Goal: Task Accomplishment & Management: Use online tool/utility

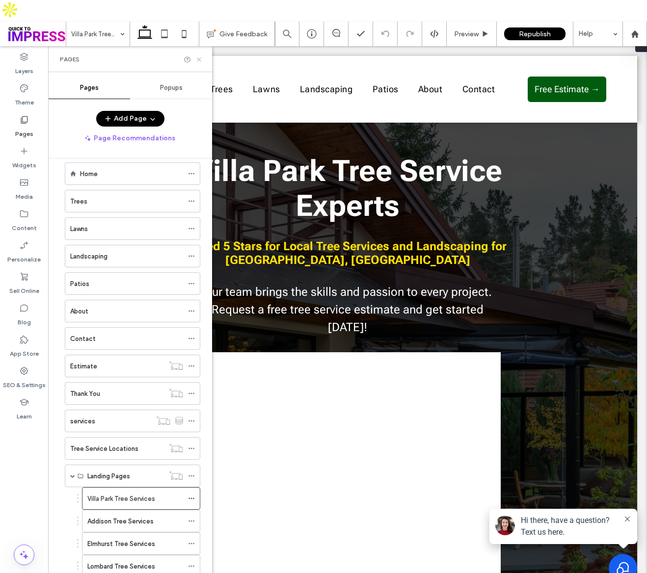
click at [198, 57] on use at bounding box center [199, 59] width 4 height 4
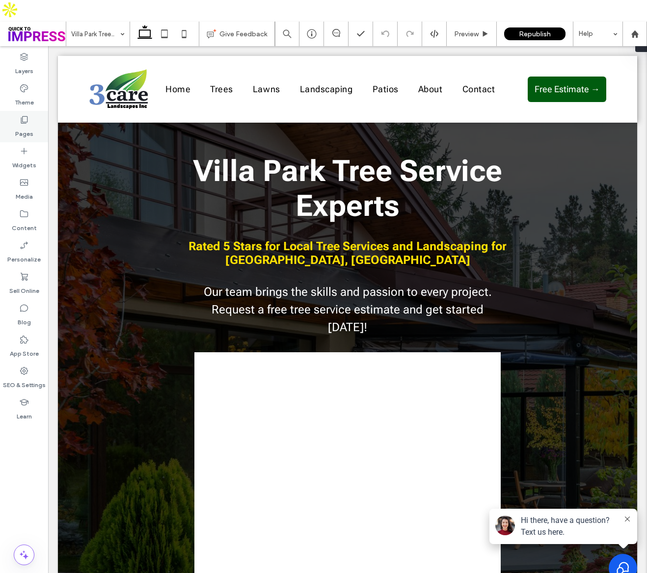
click at [15, 125] on label "Pages" at bounding box center [24, 132] width 18 height 14
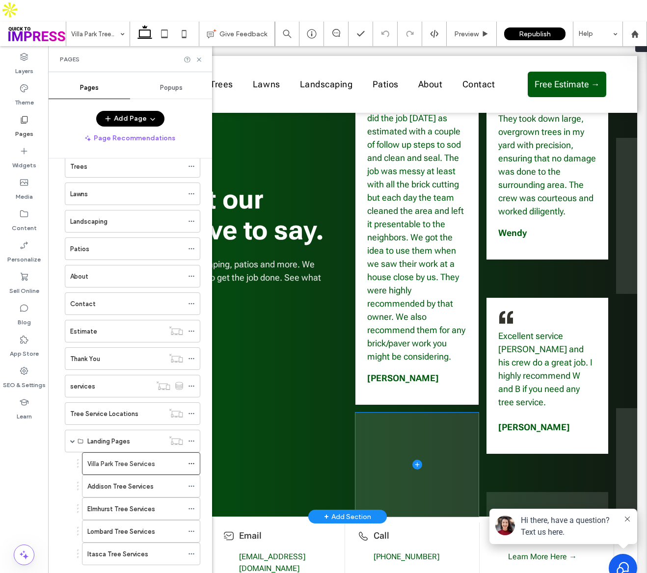
scroll to position [2110, 0]
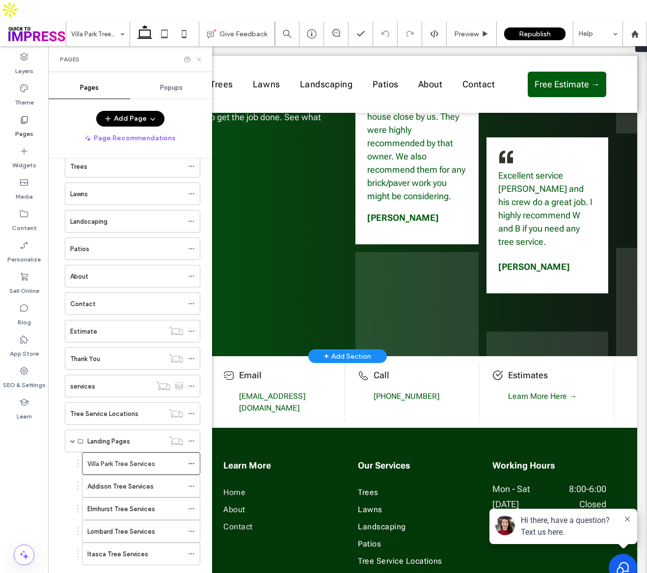
click at [197, 56] on icon at bounding box center [198, 59] width 7 height 7
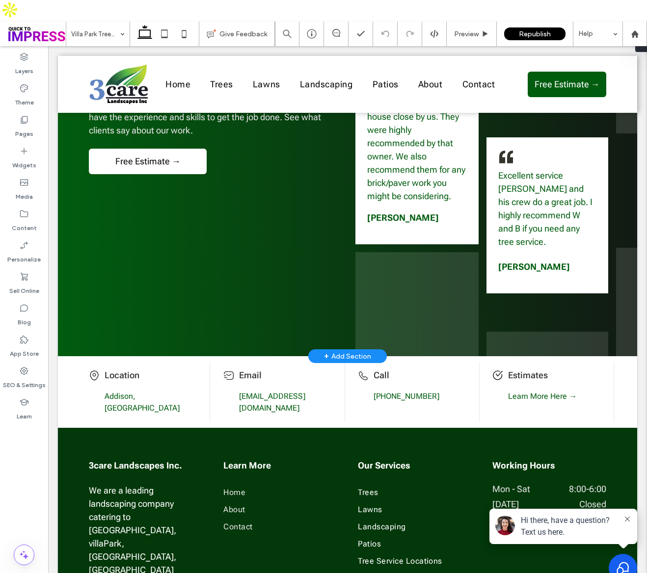
click at [345, 351] on div "+ Add Section" at bounding box center [347, 356] width 47 height 11
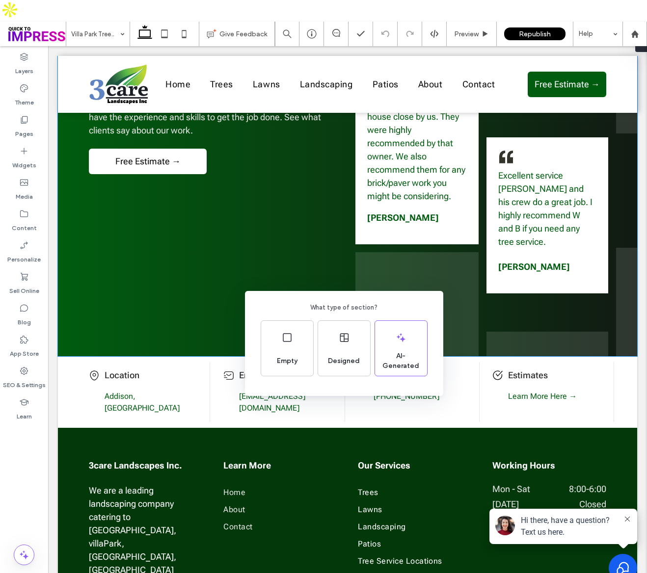
click at [345, 232] on div "What type of section? Empty Designed AI-Generated" at bounding box center [323, 310] width 647 height 621
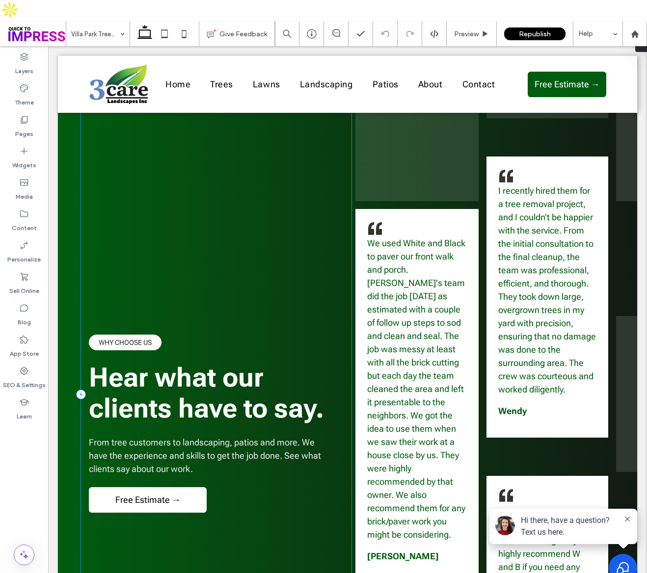
scroll to position [1850, 0]
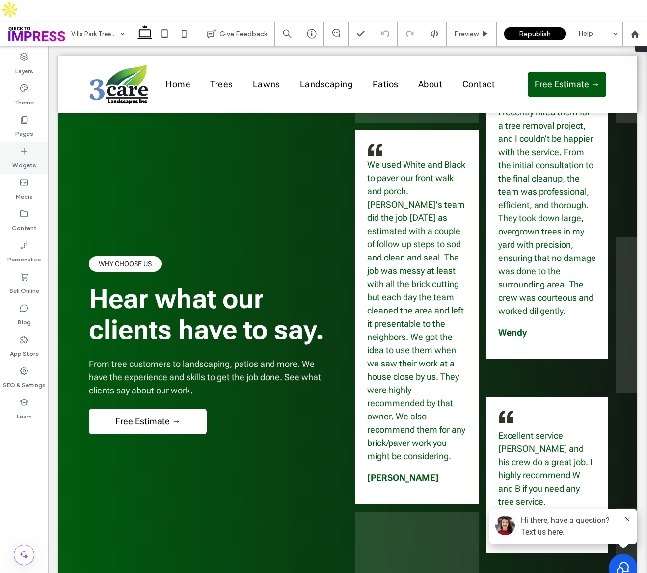
click at [19, 142] on div "Widgets" at bounding box center [24, 157] width 48 height 31
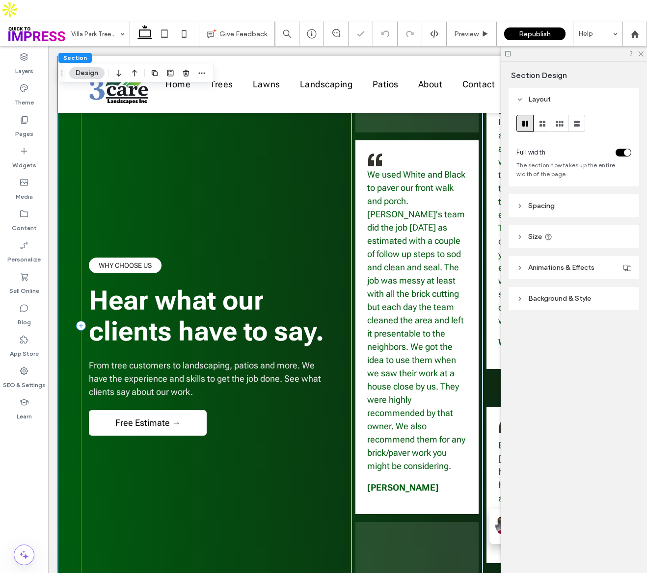
scroll to position [1827, 0]
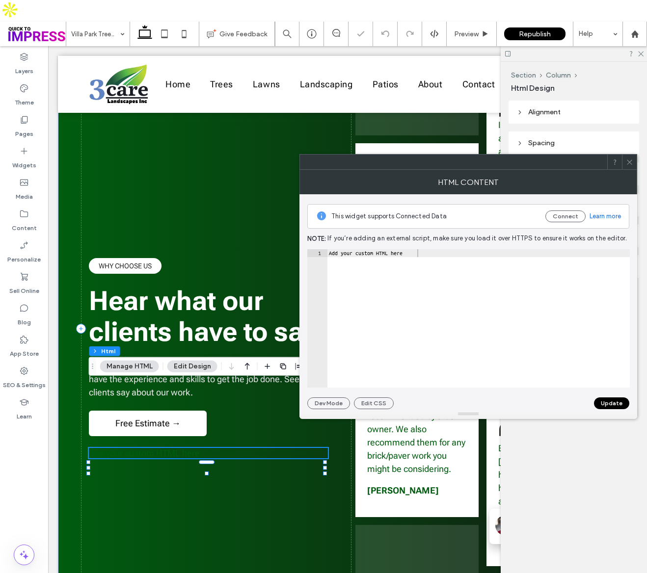
type textarea "**********"
click at [469, 298] on div "Add your custom HTML here" at bounding box center [478, 326] width 303 height 154
paste textarea "Cursor at row 1"
click at [604, 404] on button "Update" at bounding box center [611, 404] width 35 height 12
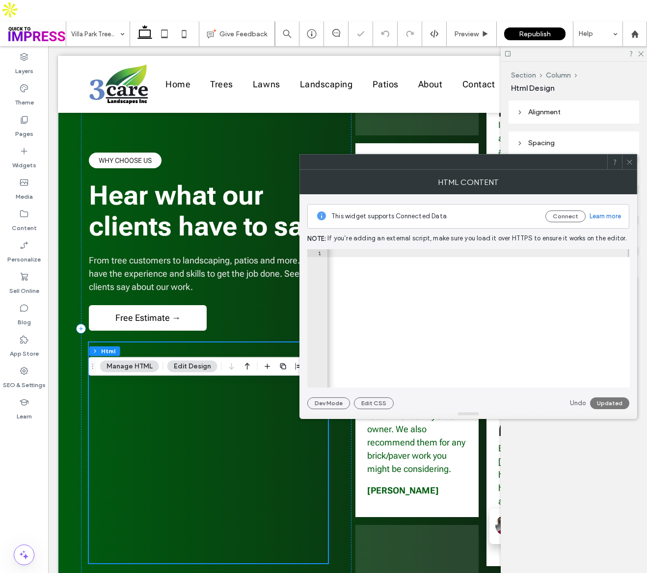
scroll to position [1722, 0]
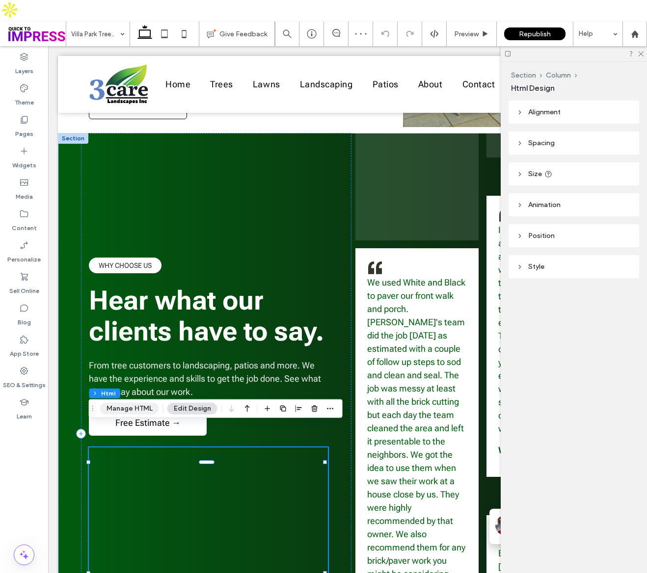
click at [142, 411] on button "Manage HTML" at bounding box center [129, 409] width 59 height 12
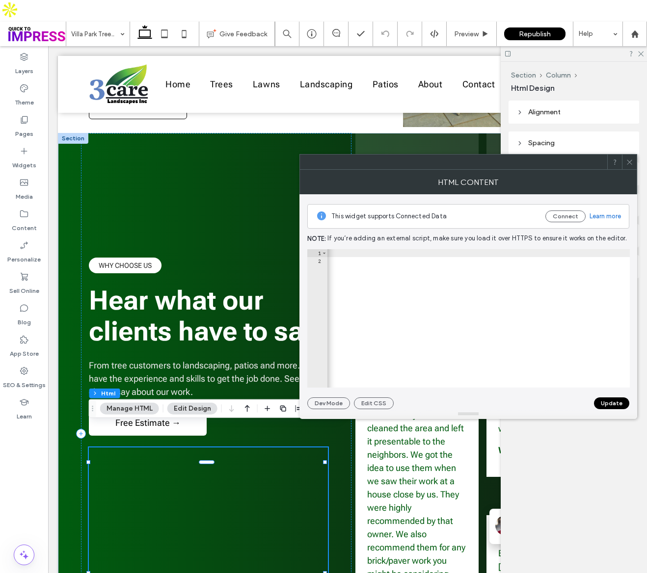
scroll to position [0, 999]
click at [360, 256] on div "< iframe src = "[URL][DOMAIN_NAME]" width = "600" height = "450" style = "borde…" at bounding box center [43, 322] width 1431 height 147
type textarea "**********"
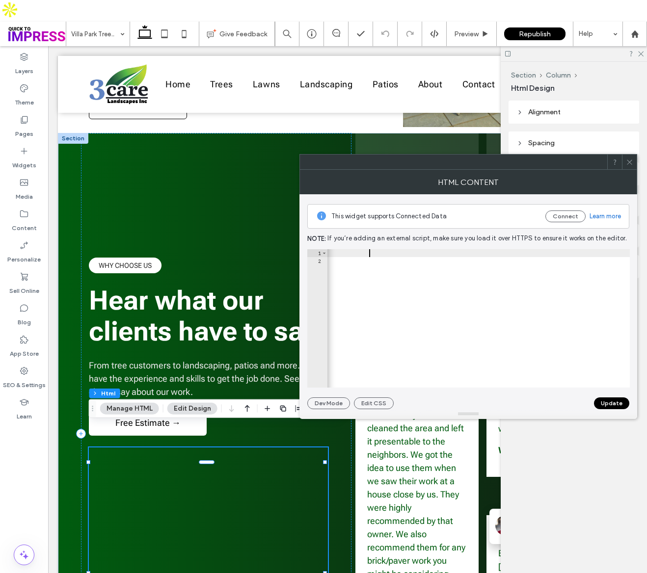
click at [620, 407] on button "Update" at bounding box center [611, 404] width 35 height 12
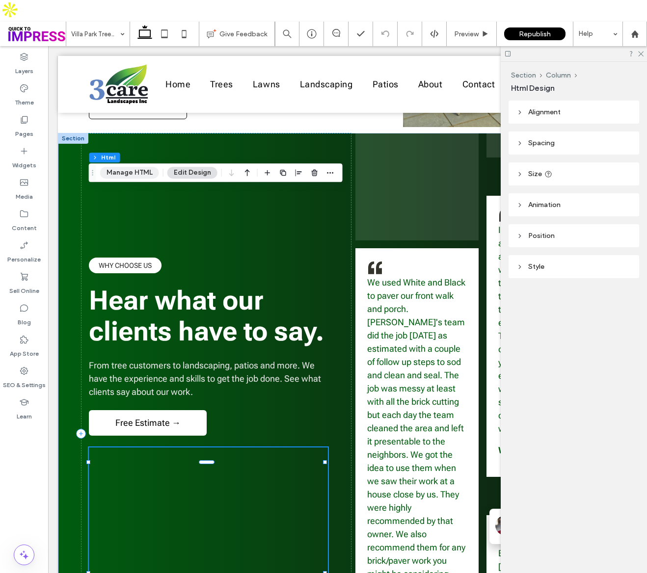
click at [130, 173] on button "Manage HTML" at bounding box center [129, 173] width 59 height 12
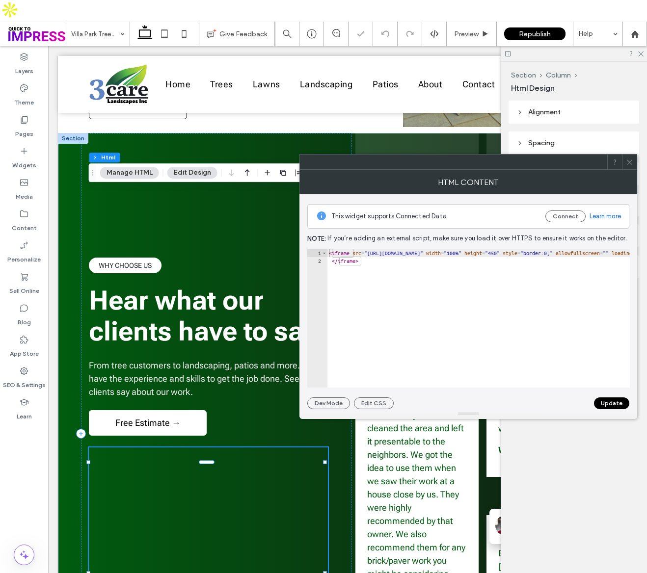
type textarea "*********"
drag, startPoint x: 456, startPoint y: 253, endPoint x: 560, endPoint y: 259, distance: 103.7
click at [646, 258] on body ".wqwq-1{fill:#231f20;} .cls-1q, .cls-2q { fill-rule: evenodd; } .cls-2q { fill:…" at bounding box center [323, 286] width 647 height 573
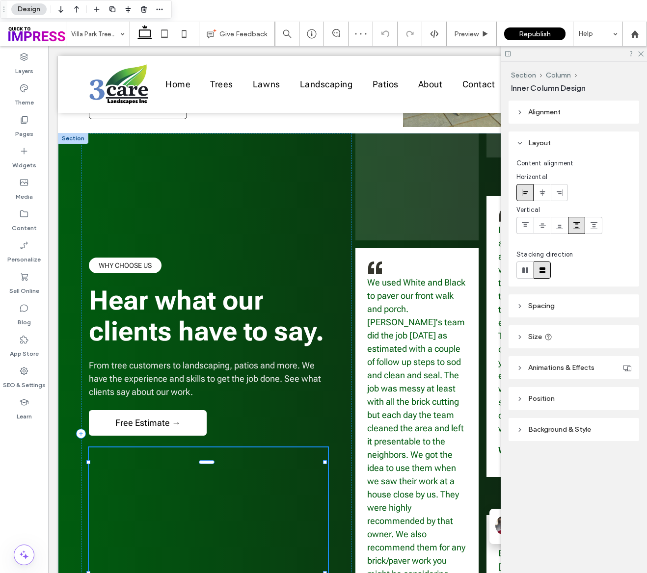
type input "**"
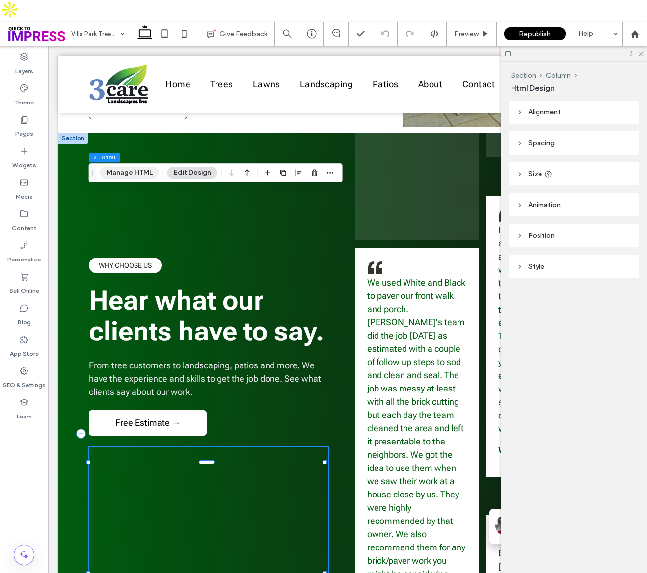
click at [142, 176] on button "Manage HTML" at bounding box center [129, 173] width 59 height 12
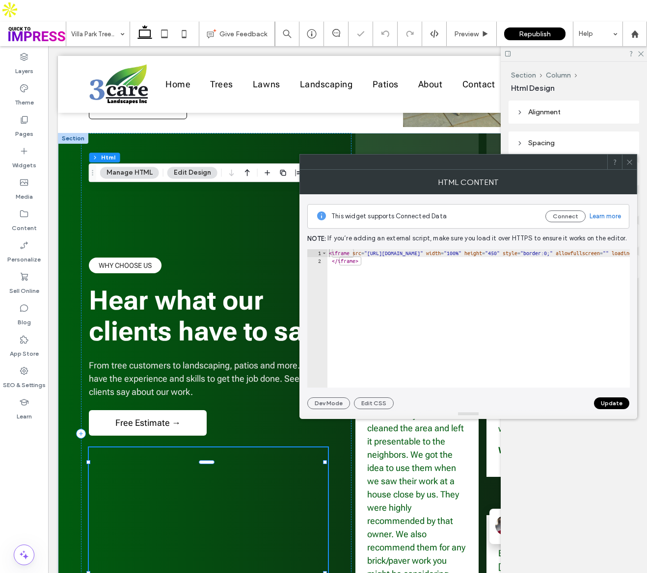
type textarea "*********"
click at [498, 251] on div "< iframe src = "[URL][DOMAIN_NAME]" width = "600" height = "450" style = "borde…" at bounding box center [185, 322] width 1481 height 147
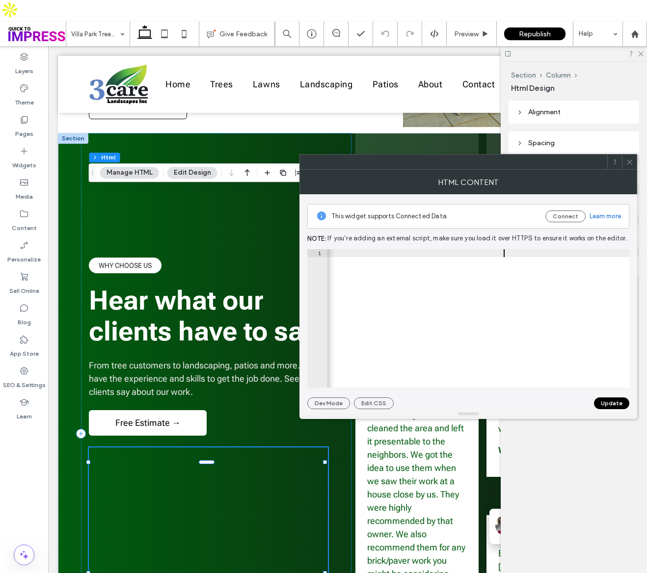
scroll to position [0, 88]
type textarea "**********"
click at [626, 405] on button "Update" at bounding box center [611, 404] width 35 height 12
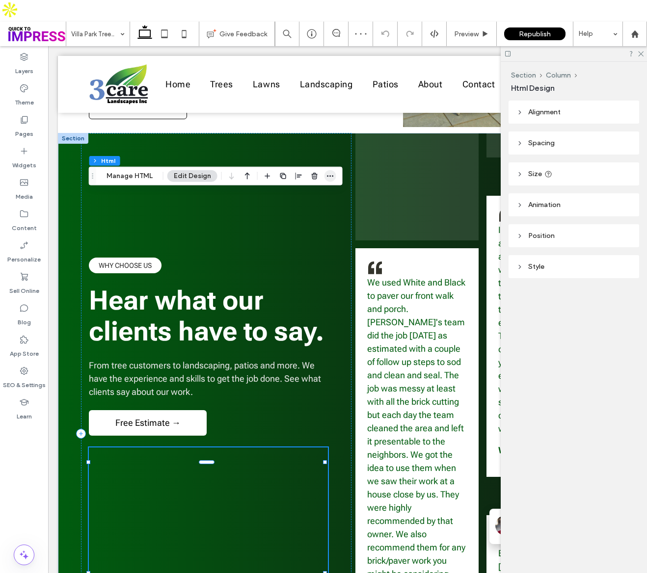
click at [326, 178] on icon "button" at bounding box center [330, 176] width 8 height 8
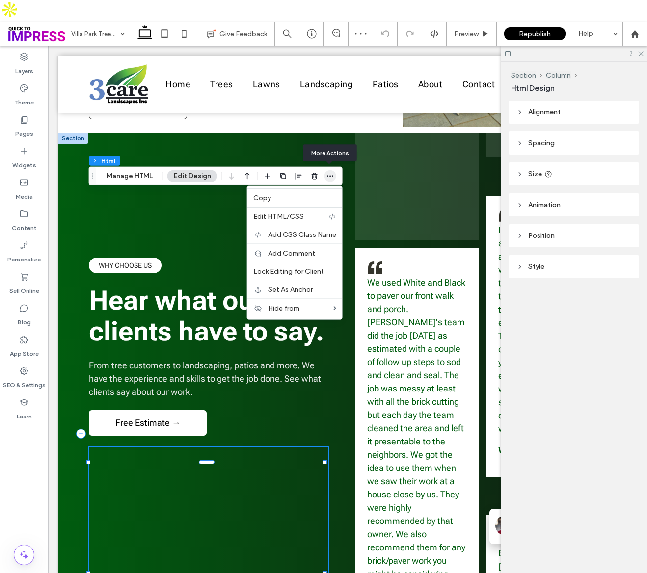
click at [324, 175] on span "button" at bounding box center [330, 176] width 12 height 12
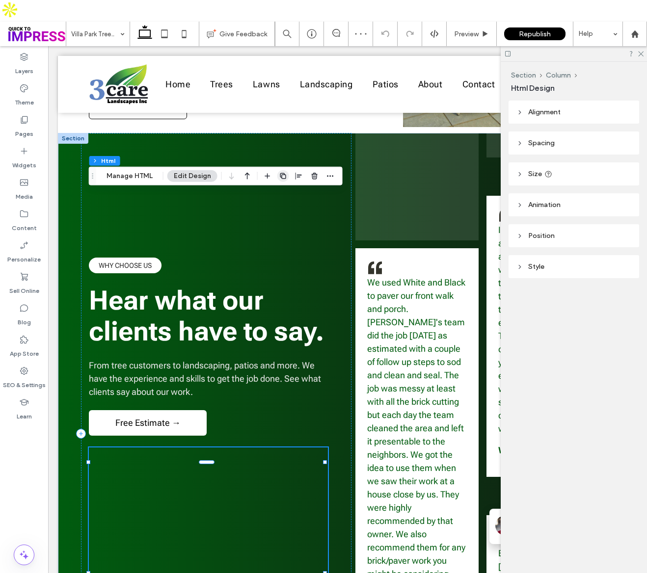
click at [285, 175] on icon "button" at bounding box center [283, 176] width 8 height 8
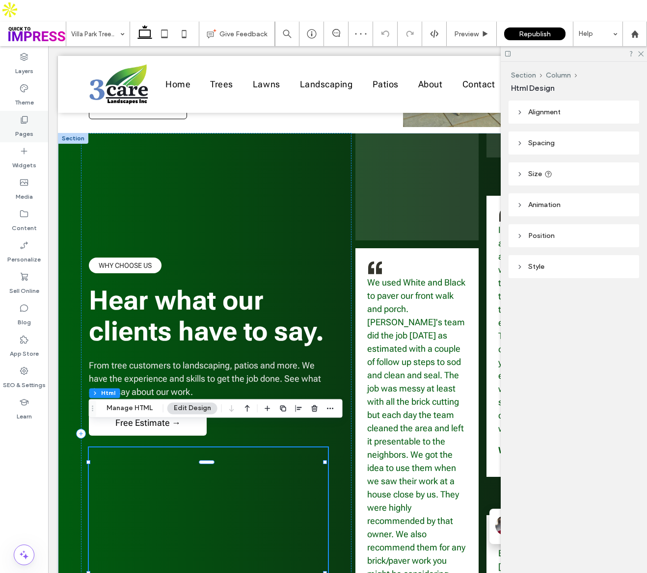
click at [30, 111] on div "Pages" at bounding box center [24, 126] width 48 height 31
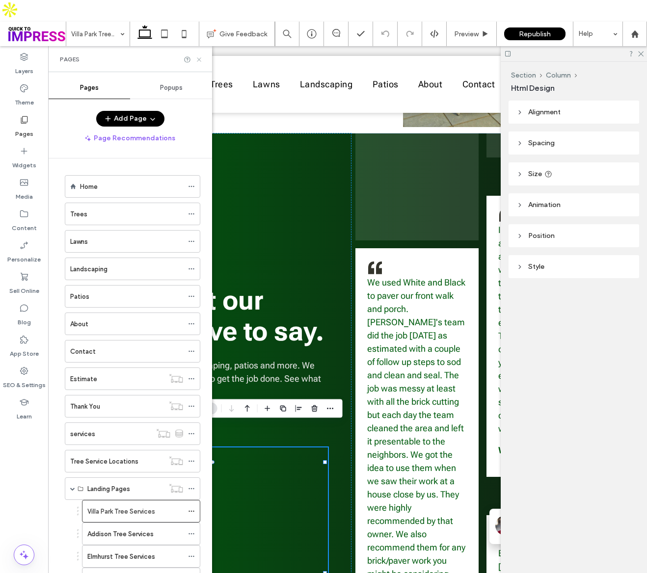
click at [197, 56] on icon at bounding box center [198, 59] width 7 height 7
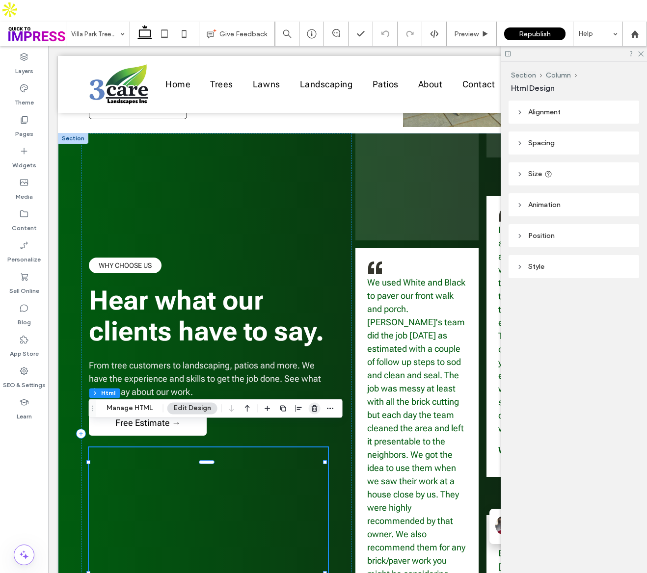
click at [309, 403] on span "button" at bounding box center [315, 408] width 12 height 12
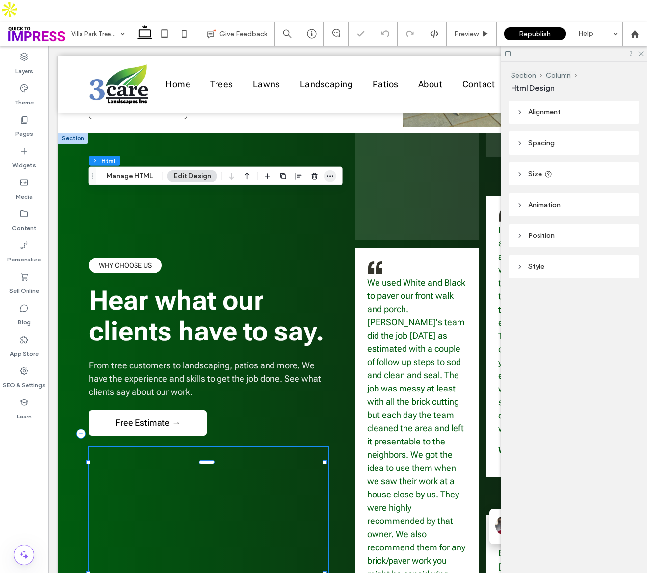
click at [326, 177] on icon "button" at bounding box center [330, 176] width 8 height 8
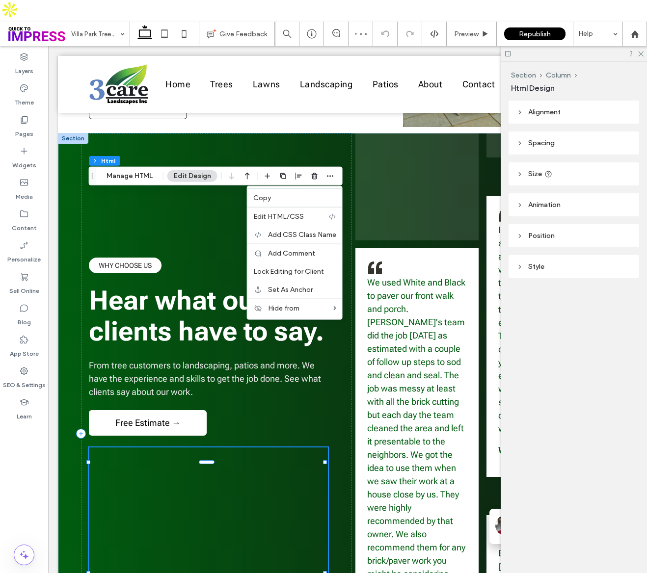
click at [286, 199] on label "Copy" at bounding box center [294, 198] width 83 height 8
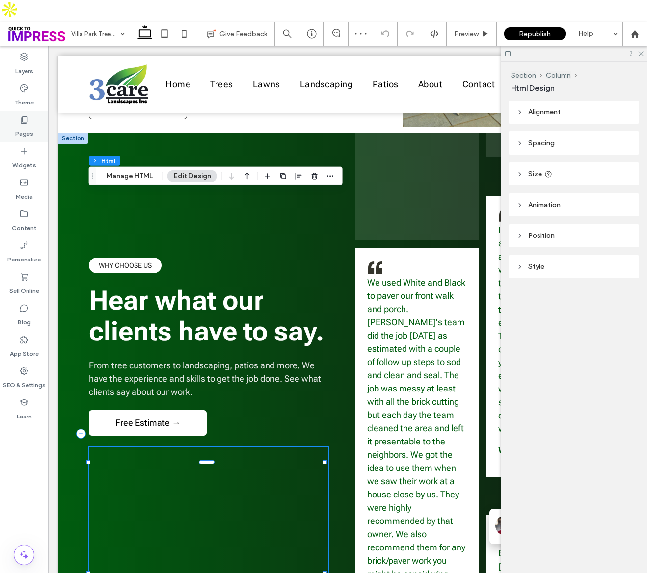
click at [31, 111] on div "Pages" at bounding box center [24, 126] width 48 height 31
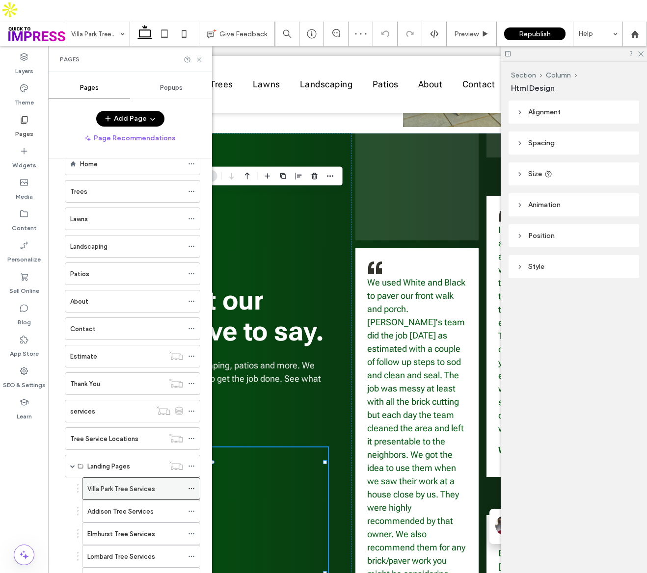
scroll to position [48, 0]
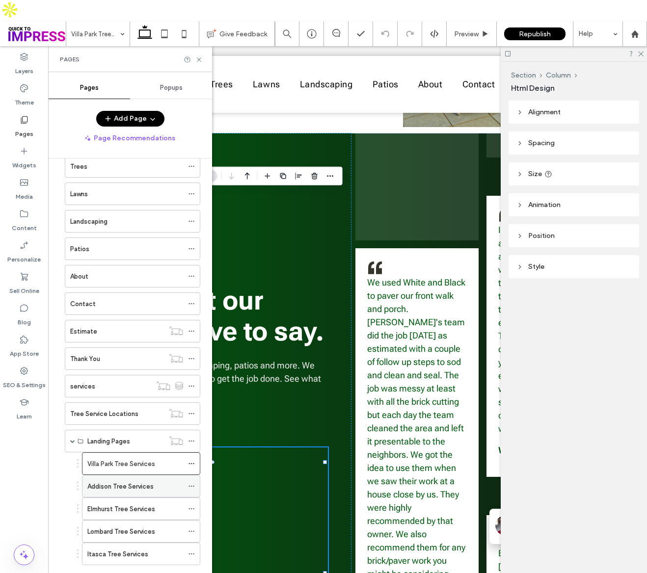
click at [126, 478] on label "Addison Tree Services" at bounding box center [120, 486] width 66 height 17
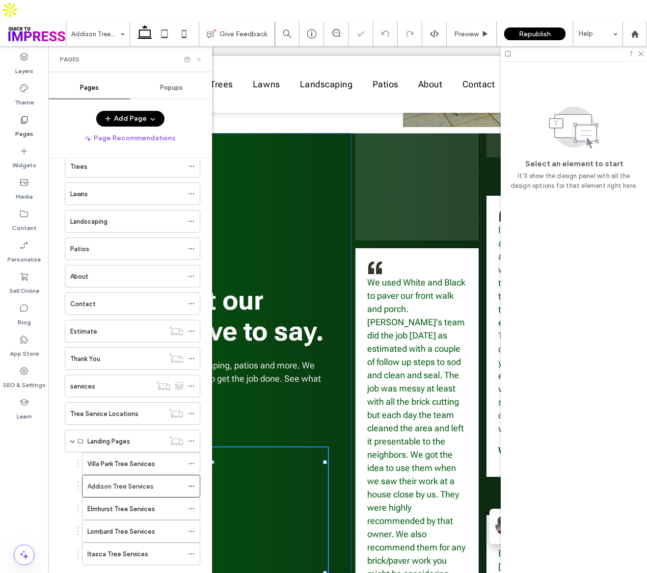
click at [201, 56] on icon at bounding box center [198, 59] width 7 height 7
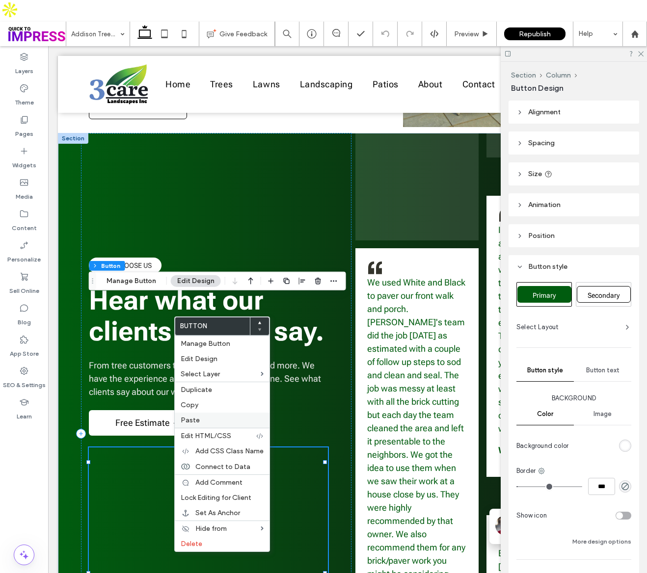
click at [206, 418] on label "Paste" at bounding box center [222, 420] width 83 height 8
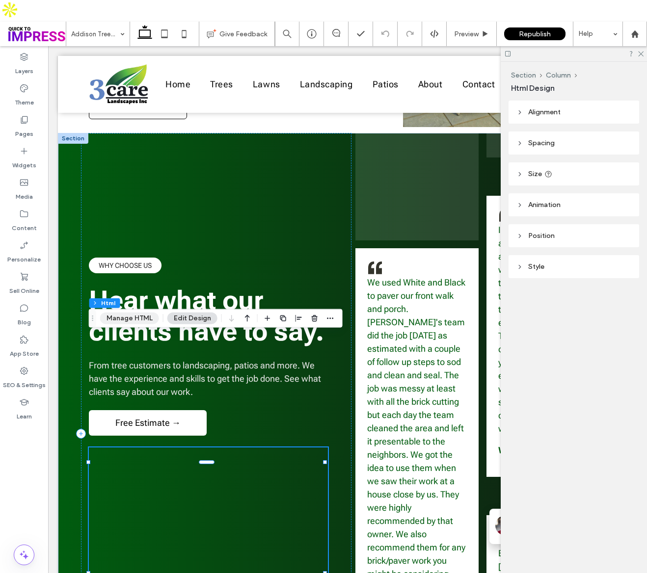
click at [138, 316] on button "Manage HTML" at bounding box center [129, 319] width 59 height 12
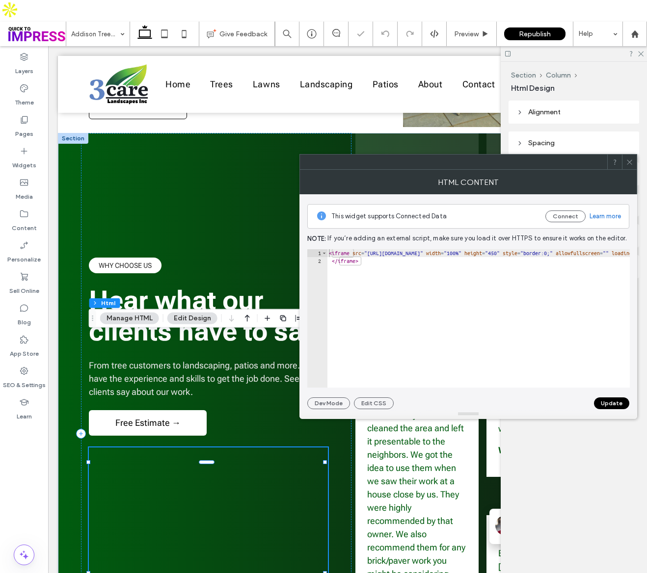
type textarea "*********"
click at [337, 253] on div "< iframe src = "[URL][DOMAIN_NAME]" width = "600" height = "450" style = "borde…" at bounding box center [37, 322] width 1463 height 147
click at [337, 253] on div "< iframe src = "[URL][DOMAIN_NAME]" width = "600" height = "450" style = "borde…" at bounding box center [38, 322] width 1463 height 147
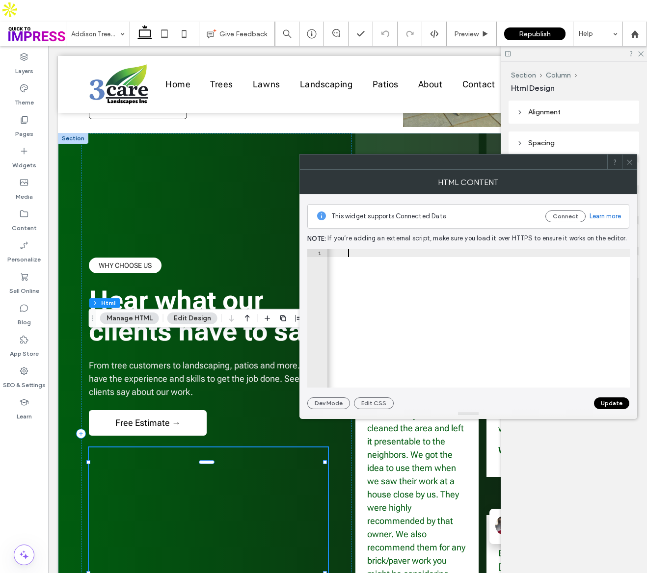
scroll to position [0, 86]
type textarea "**********"
click at [611, 398] on button "Update" at bounding box center [611, 404] width 35 height 12
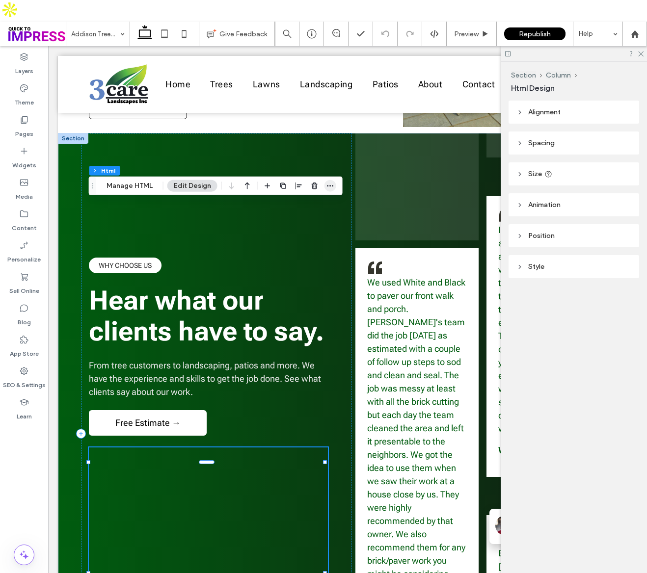
click at [326, 185] on icon "button" at bounding box center [330, 186] width 8 height 8
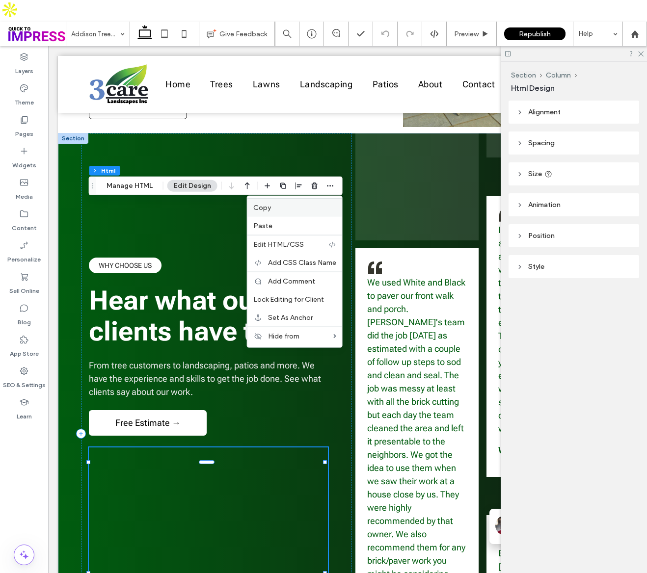
click at [283, 212] on div "Copy" at bounding box center [294, 207] width 95 height 19
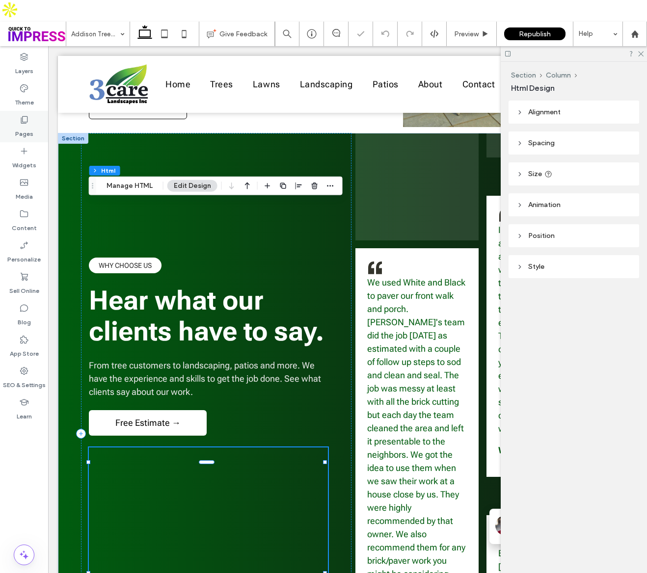
click at [19, 115] on icon at bounding box center [24, 120] width 10 height 10
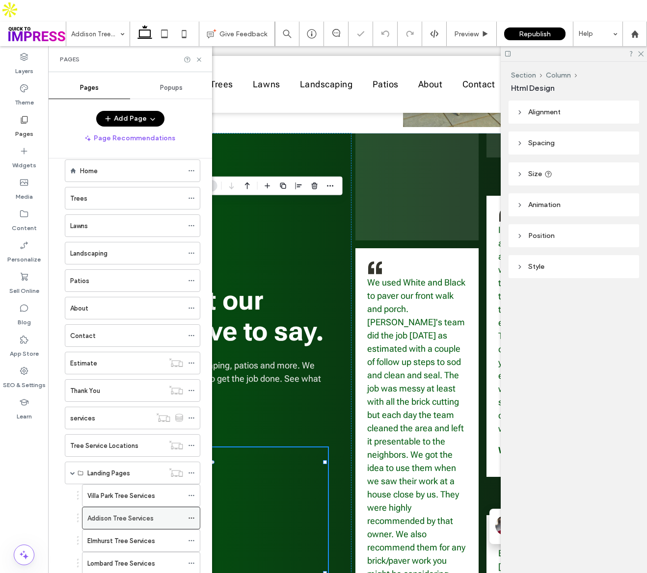
scroll to position [48, 0]
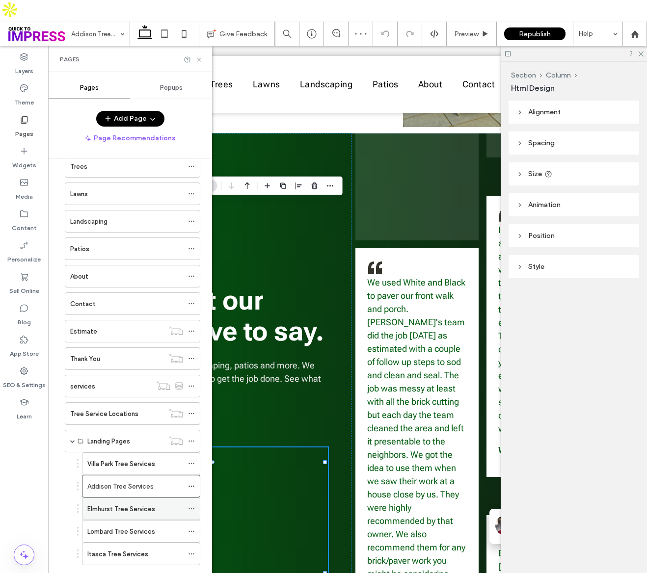
click at [121, 501] on label "Elmhurst Tree Services" at bounding box center [121, 509] width 68 height 17
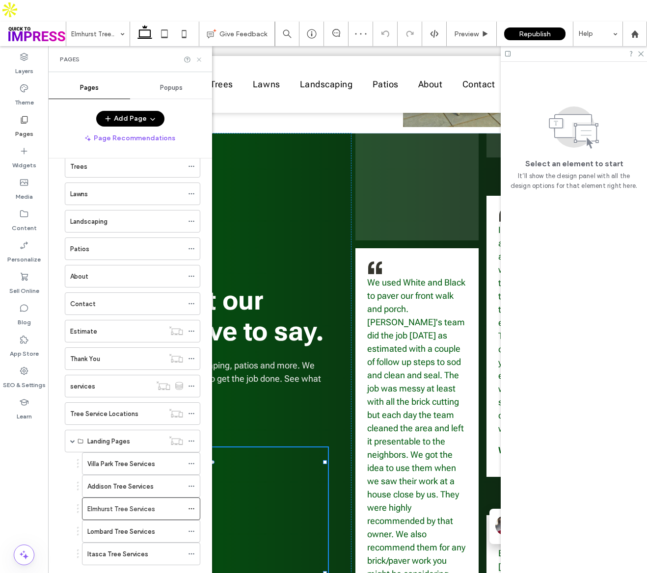
click at [195, 55] on div "Pages" at bounding box center [130, 59] width 140 height 8
click at [196, 56] on icon at bounding box center [198, 59] width 7 height 7
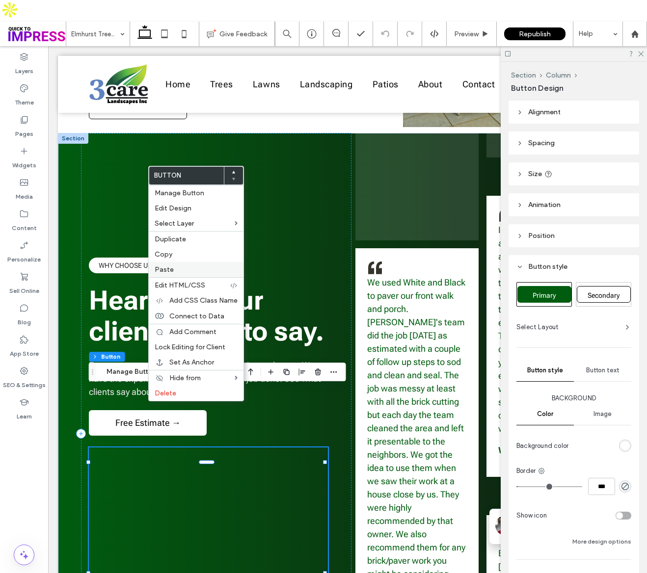
click at [168, 270] on span "Paste" at bounding box center [164, 269] width 19 height 8
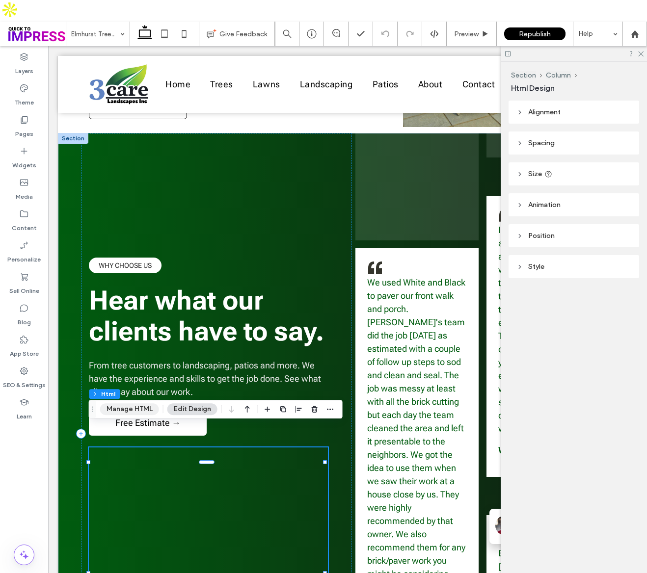
click at [136, 409] on button "Manage HTML" at bounding box center [129, 409] width 59 height 12
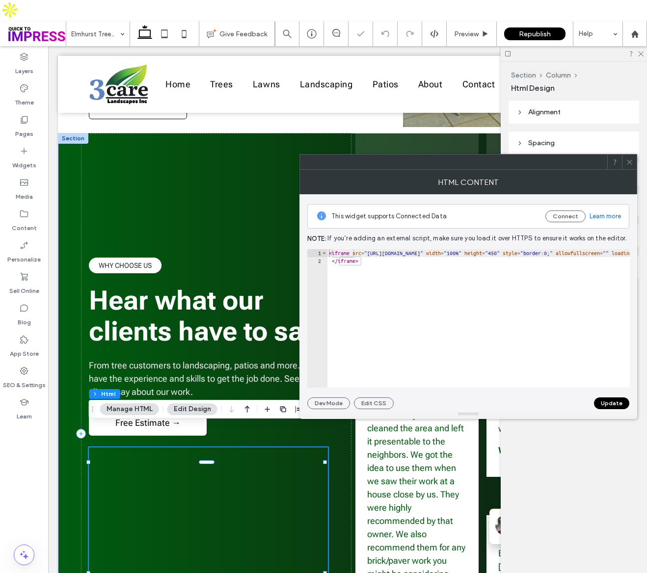
type textarea "*********"
paste textarea "**********"
click at [562, 254] on div "< iframe src = "[URL][DOMAIN_NAME]" width = "600" height = "450" style = "borde…" at bounding box center [260, 322] width 1467 height 147
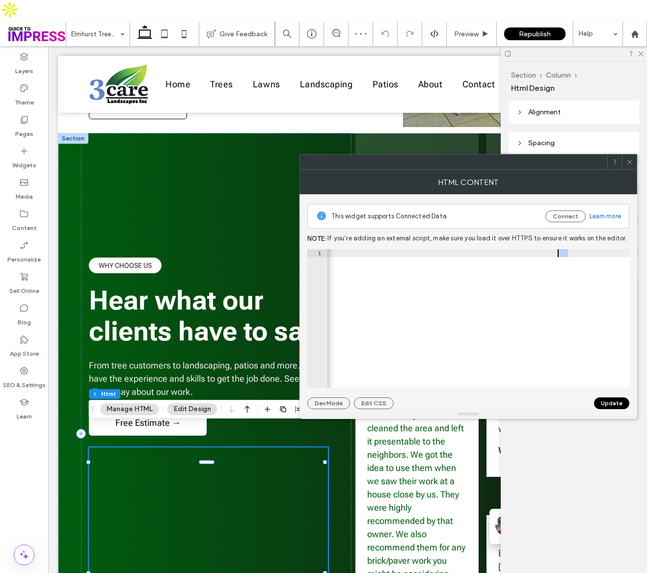
click at [562, 254] on div "< iframe src = "[URL][DOMAIN_NAME]" width = "600" height = "450" style = "borde…" at bounding box center [260, 322] width 1467 height 147
type textarea "**********"
click at [619, 403] on button "Update" at bounding box center [611, 404] width 35 height 12
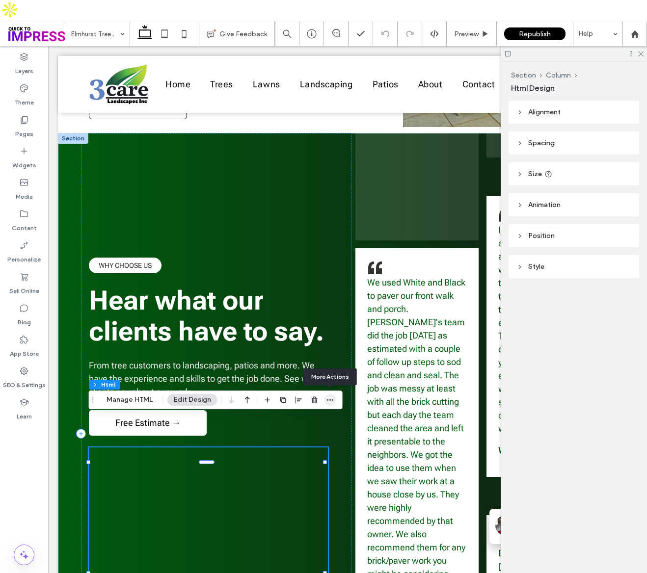
click at [327, 399] on icon "button" at bounding box center [330, 400] width 8 height 8
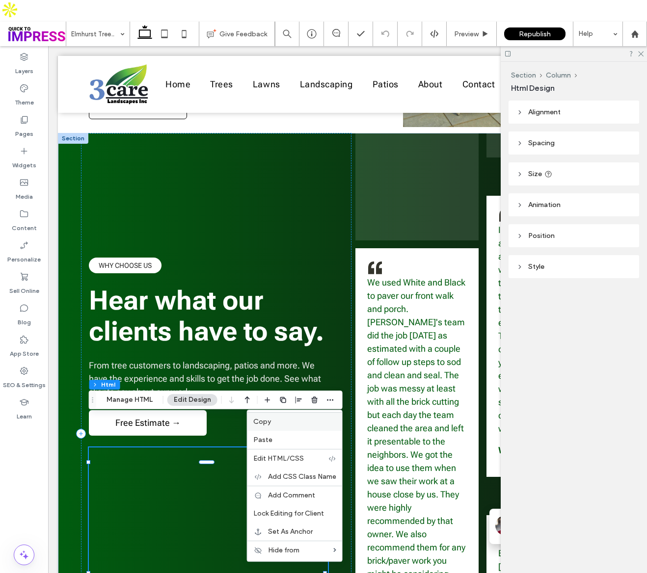
click at [269, 426] on div "Copy" at bounding box center [294, 421] width 95 height 19
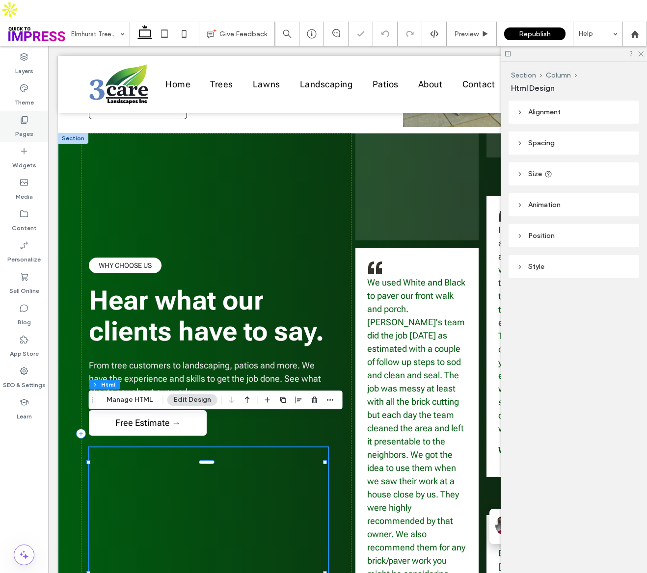
click at [29, 125] on label "Pages" at bounding box center [24, 132] width 18 height 14
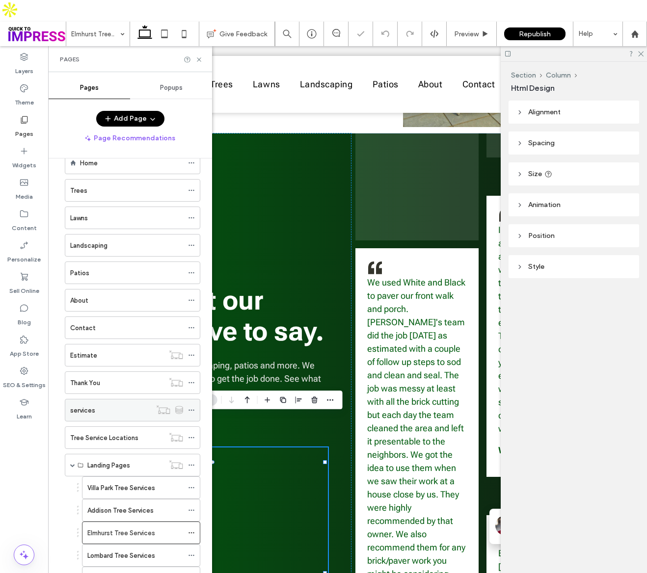
scroll to position [48, 0]
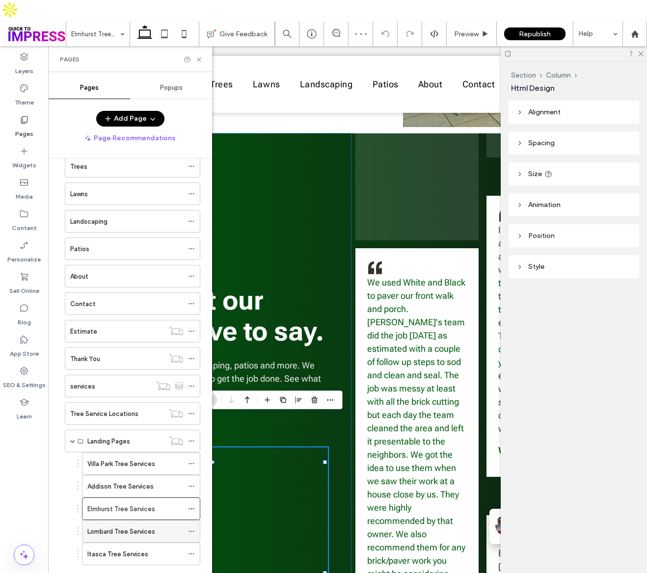
click at [114, 523] on label "Lombard Tree Services" at bounding box center [121, 531] width 68 height 17
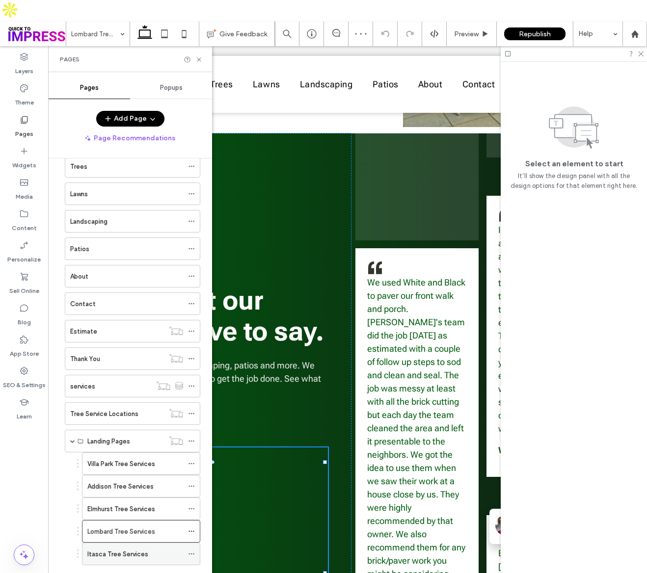
click at [120, 546] on label "Itasca Tree Services" at bounding box center [117, 554] width 61 height 17
click at [201, 56] on icon at bounding box center [198, 59] width 7 height 7
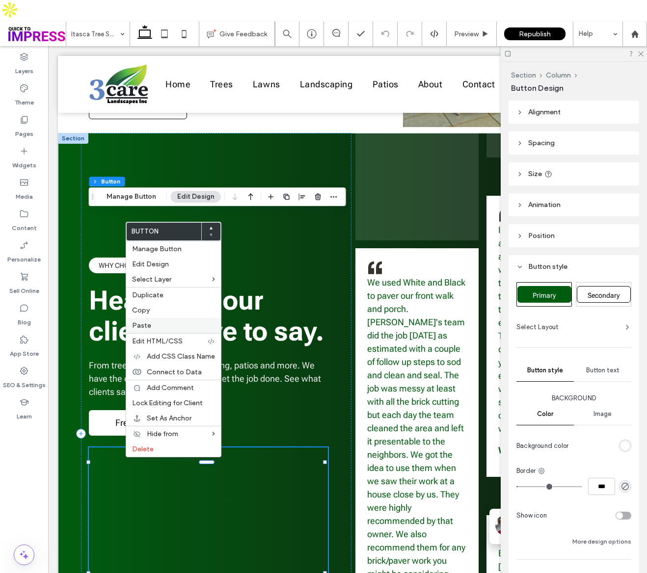
click at [154, 325] on label "Paste" at bounding box center [173, 325] width 83 height 8
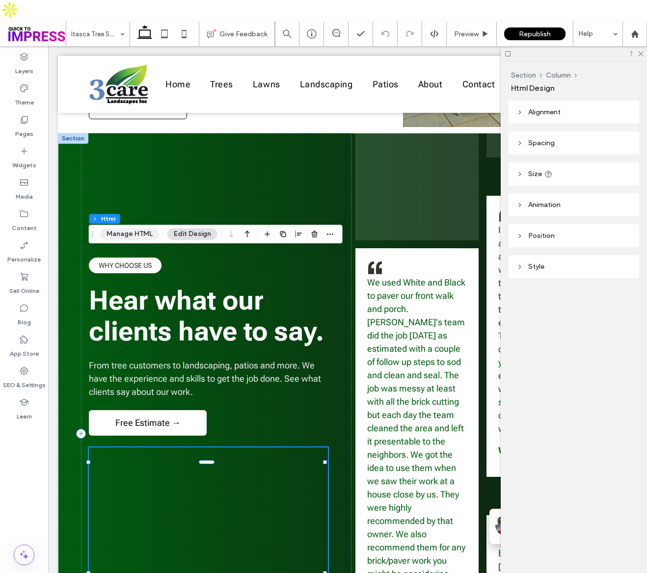
click at [132, 233] on button "Manage HTML" at bounding box center [129, 234] width 59 height 12
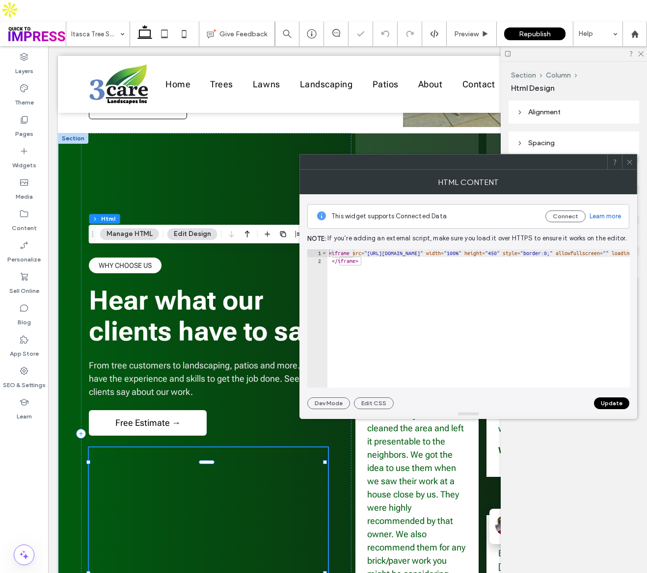
type textarea "*********"
click at [475, 253] on div "< iframe src = "[URL][DOMAIN_NAME]" width = "600" height = "450" style = "borde…" at bounding box center [174, 322] width 1463 height 147
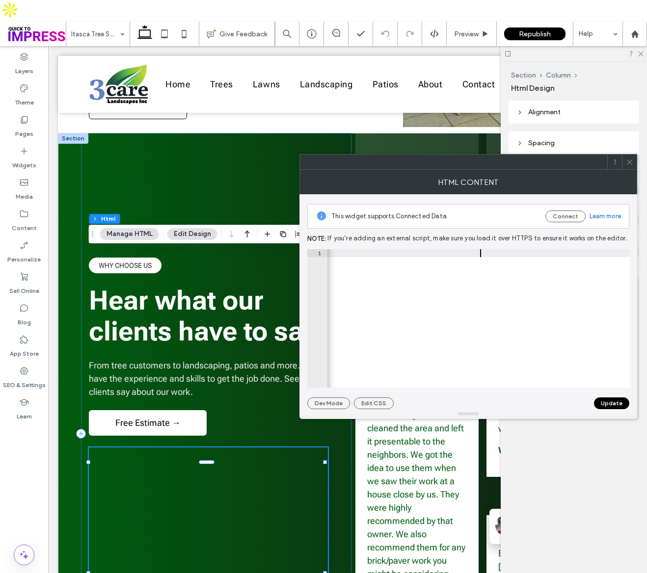
scroll to position [0, 86]
type textarea "**********"
click at [614, 403] on button "Update" at bounding box center [611, 404] width 35 height 12
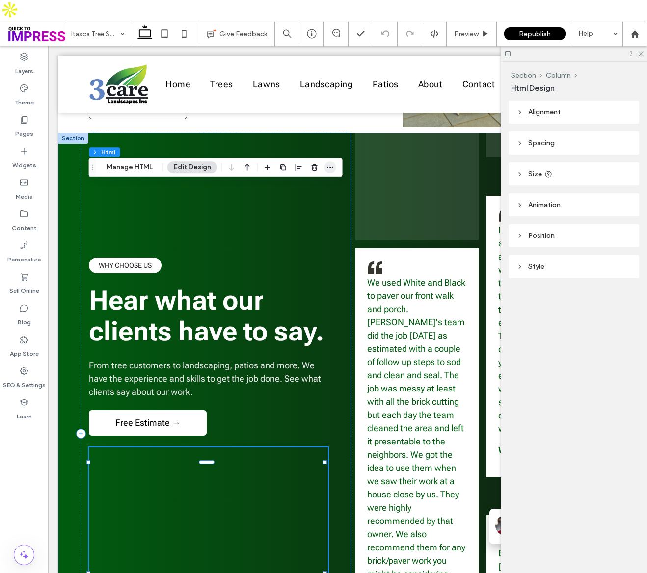
click at [327, 167] on icon "button" at bounding box center [330, 167] width 8 height 8
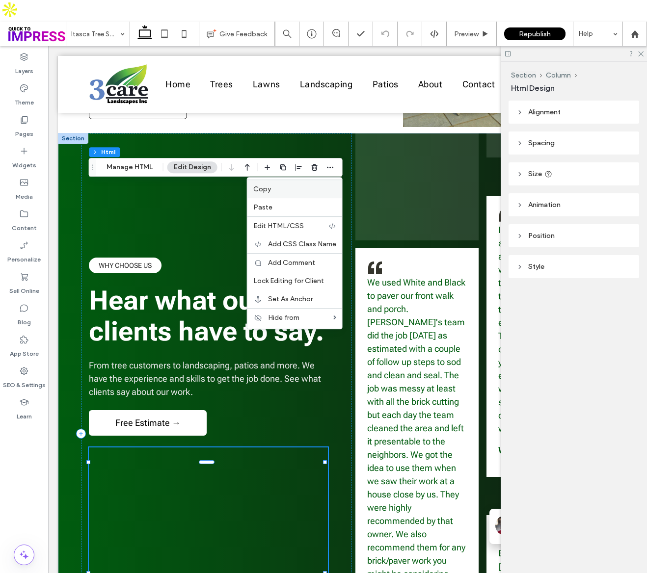
click at [264, 187] on span "Copy" at bounding box center [262, 189] width 18 height 8
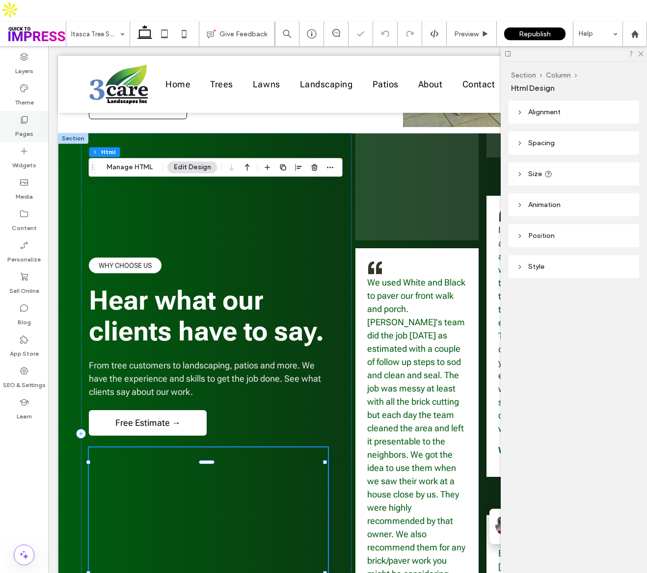
click at [20, 125] on label "Pages" at bounding box center [24, 132] width 18 height 14
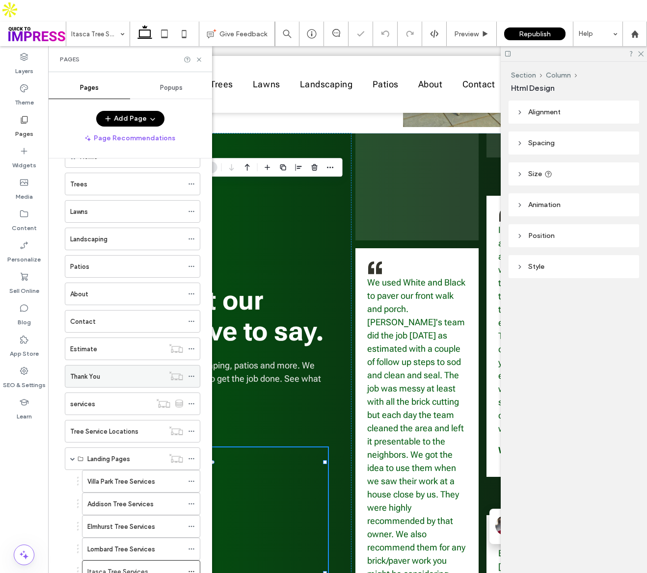
scroll to position [48, 0]
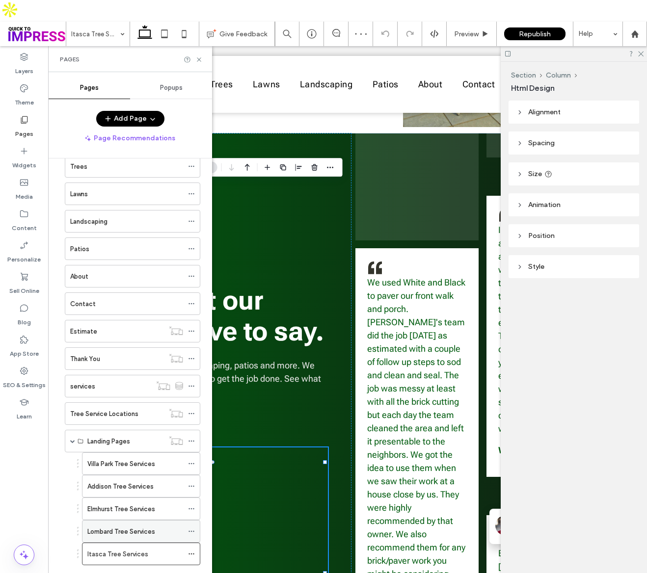
click at [144, 523] on label "Lombard Tree Services" at bounding box center [121, 531] width 68 height 17
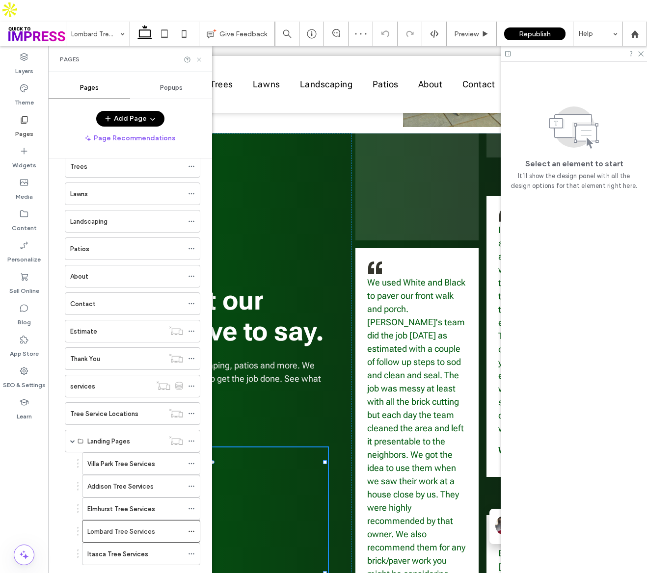
click at [198, 56] on icon at bounding box center [198, 59] width 7 height 7
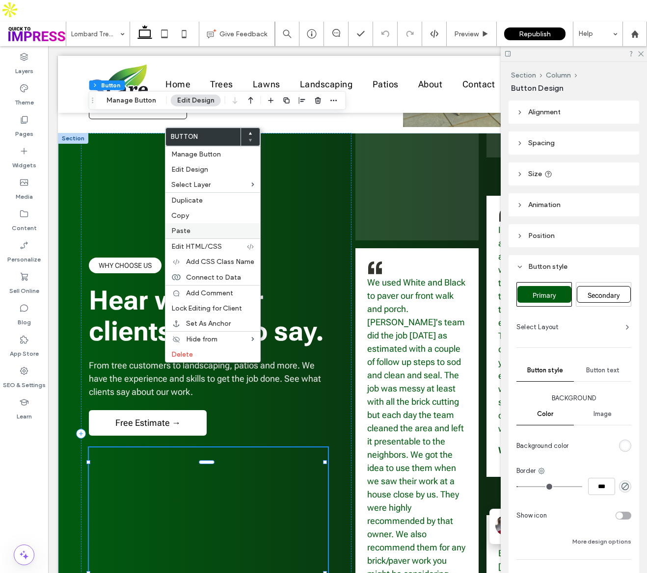
click at [191, 227] on label "Paste" at bounding box center [212, 231] width 83 height 8
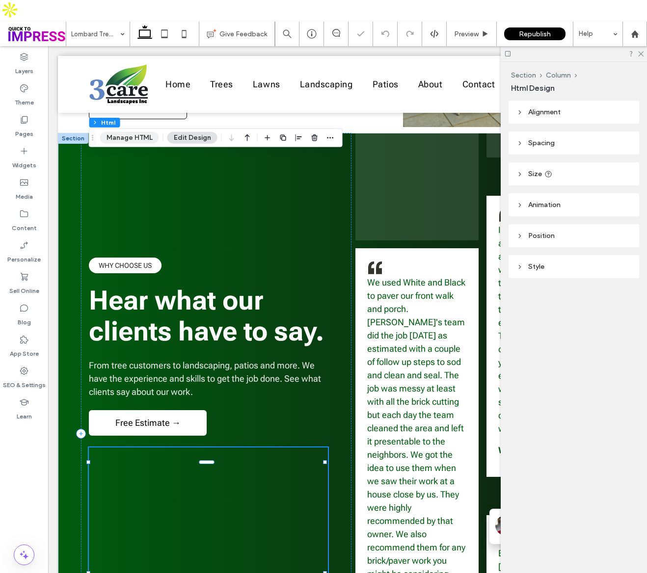
click at [137, 139] on button "Manage HTML" at bounding box center [129, 138] width 59 height 12
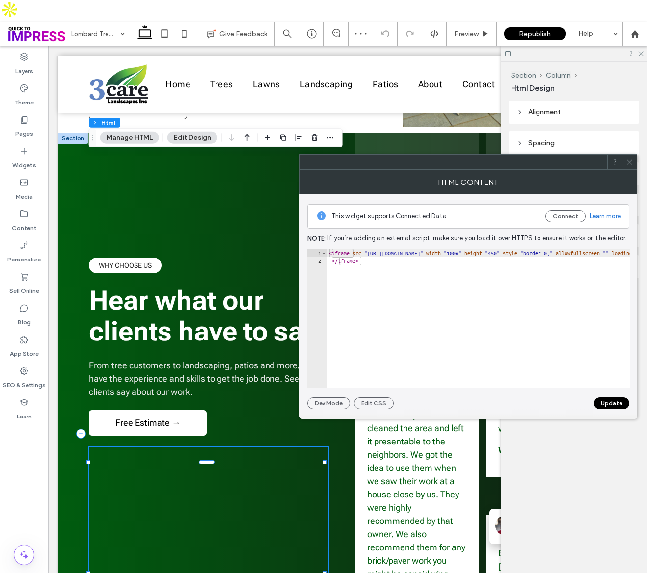
type textarea "*********"
paste textarea "**********"
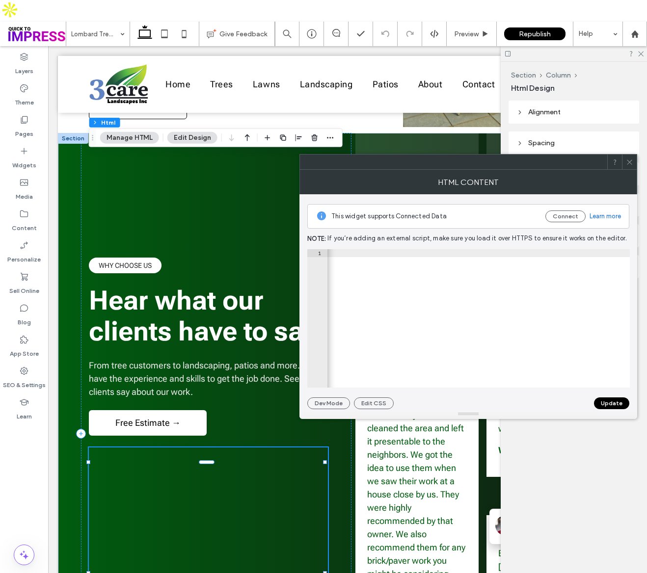
click at [419, 255] on div "< iframe src = "[URL][DOMAIN_NAME]" width = "600" height = "450" style = "borde…" at bounding box center [111, 322] width 1470 height 147
type textarea "**********"
click at [614, 405] on button "Update" at bounding box center [611, 404] width 35 height 12
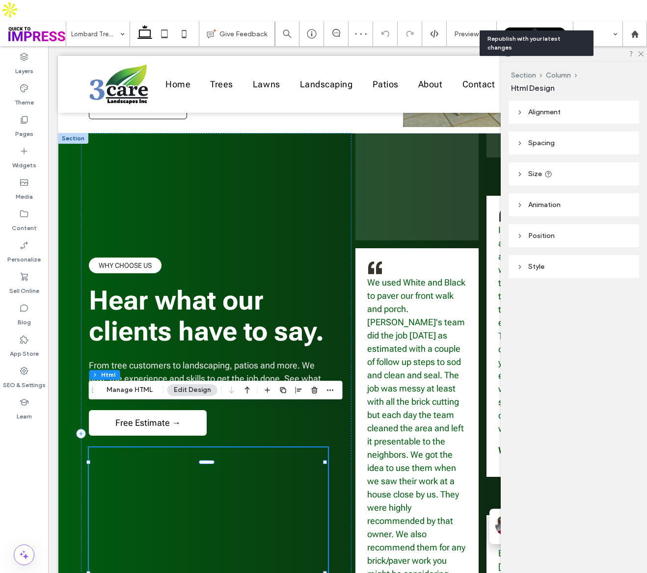
click at [544, 30] on span "Republish" at bounding box center [535, 34] width 32 height 8
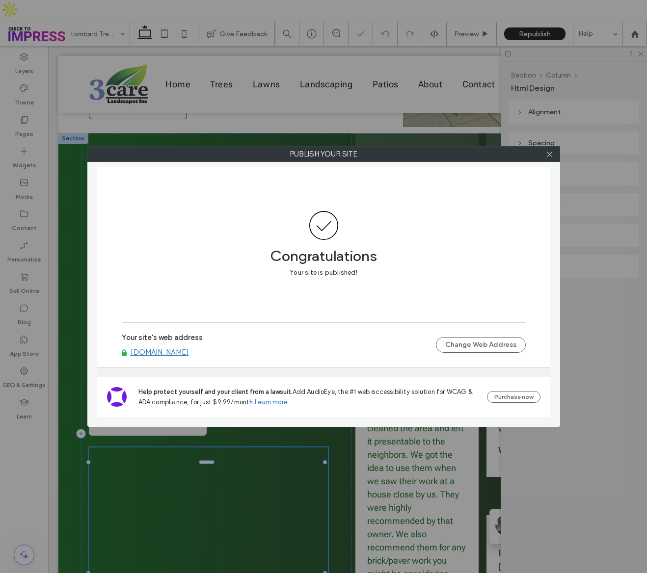
click at [184, 350] on link "[DOMAIN_NAME]" at bounding box center [160, 352] width 58 height 9
